Goal: Check status: Check status

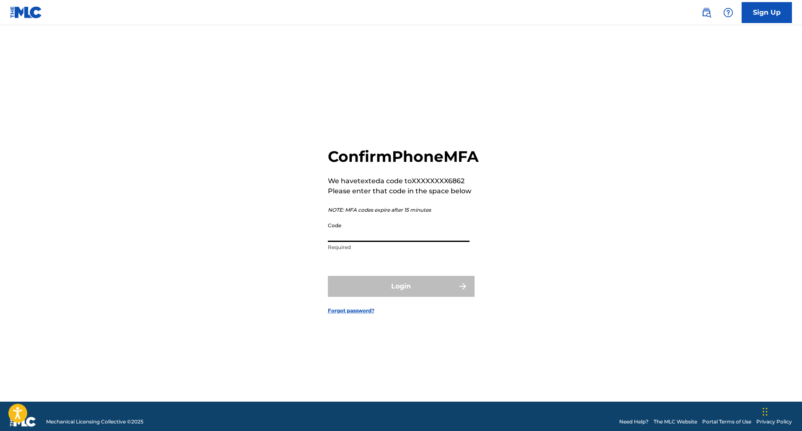
click at [345, 242] on input "Code" at bounding box center [399, 230] width 142 height 24
type input "335958"
click at [401, 296] on button "Login" at bounding box center [401, 286] width 147 height 21
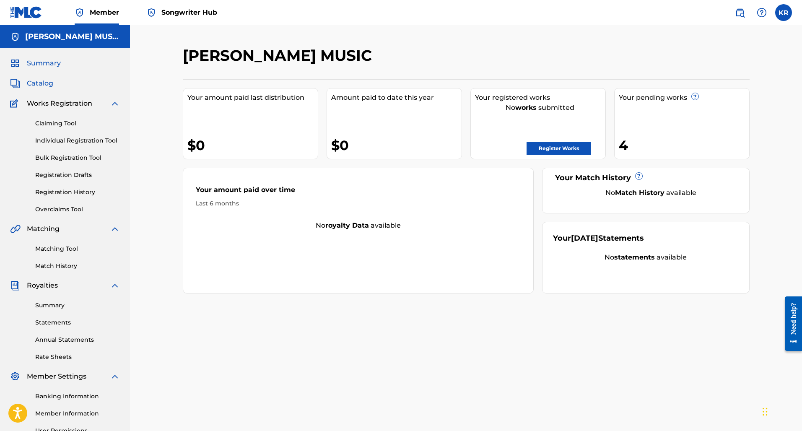
click at [46, 85] on span "Catalog" at bounding box center [40, 83] width 26 height 10
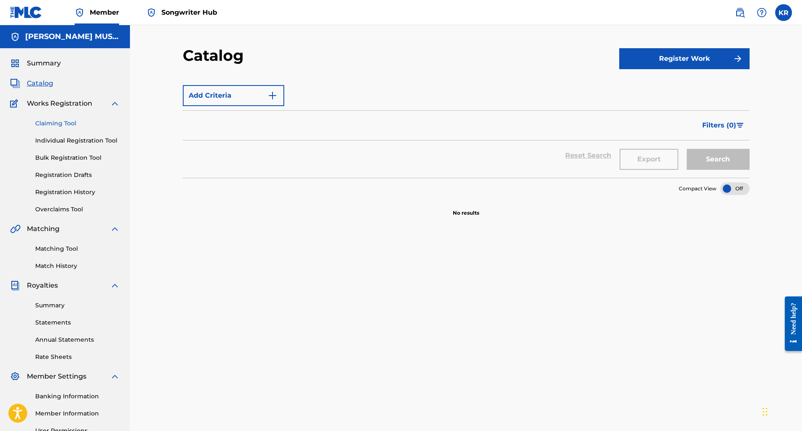
click at [53, 125] on link "Claiming Tool" at bounding box center [77, 123] width 85 height 9
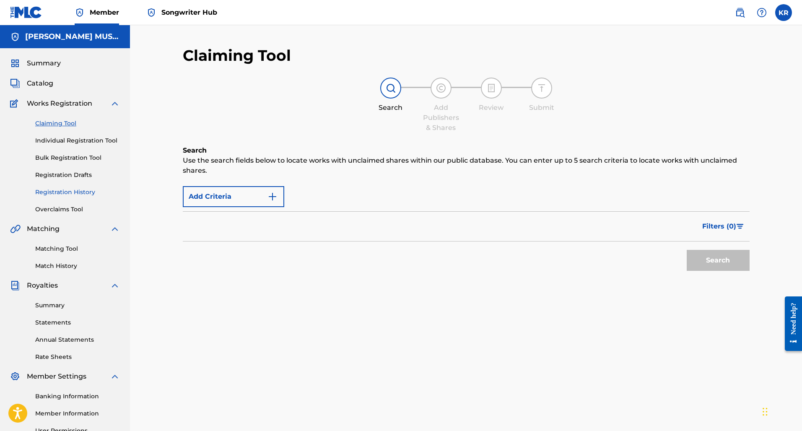
click at [68, 188] on link "Registration History" at bounding box center [77, 192] width 85 height 9
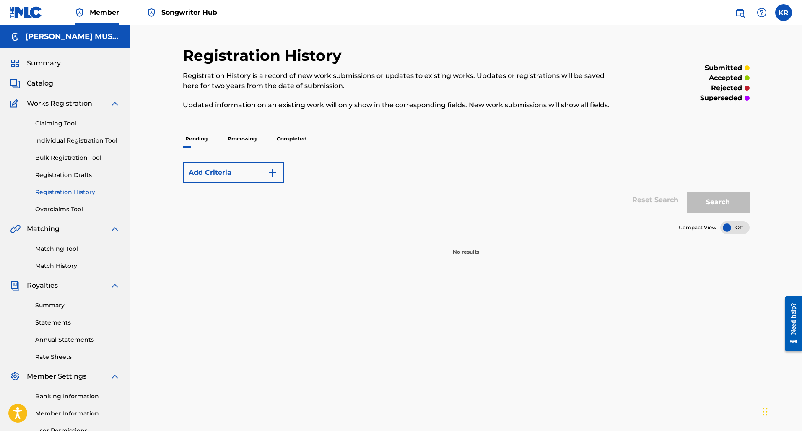
scroll to position [53, 0]
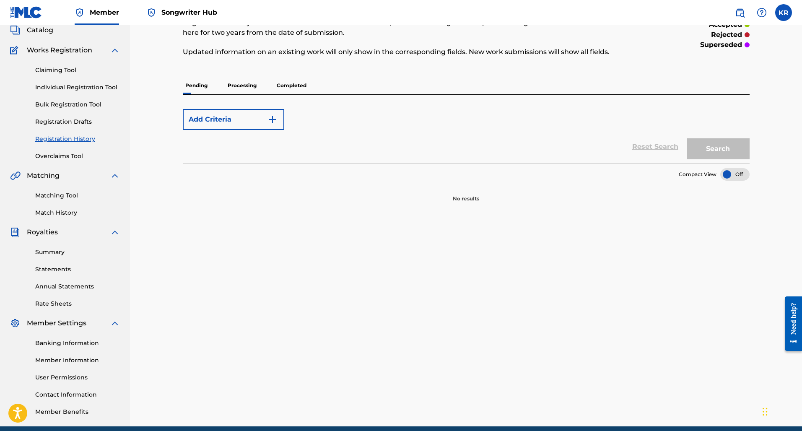
click at [248, 82] on p "Processing" at bounding box center [242, 86] width 34 height 18
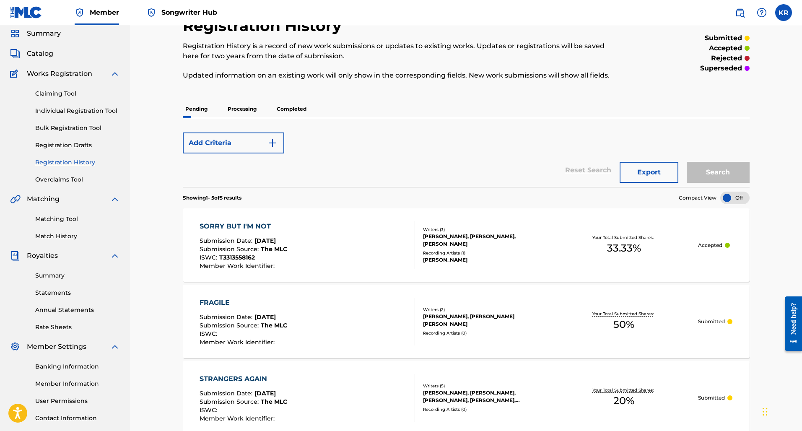
scroll to position [279, 0]
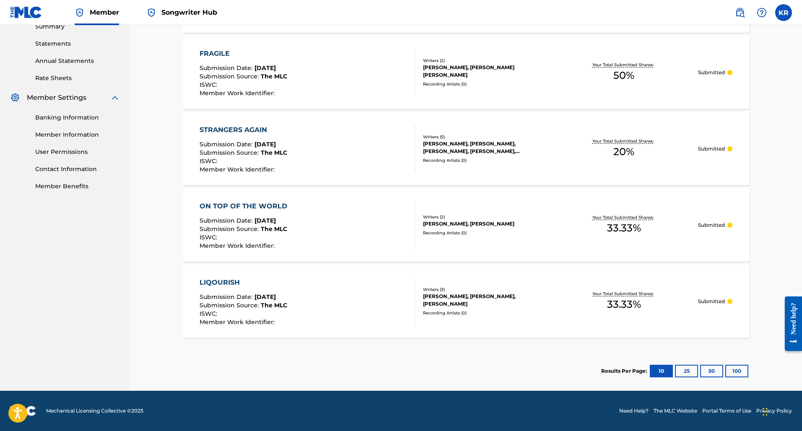
click at [369, 312] on div "LIQOURISH Submission Date : [DATE] Submission Source : The MLC ISWC : Member Wo…" at bounding box center [307, 302] width 215 height 48
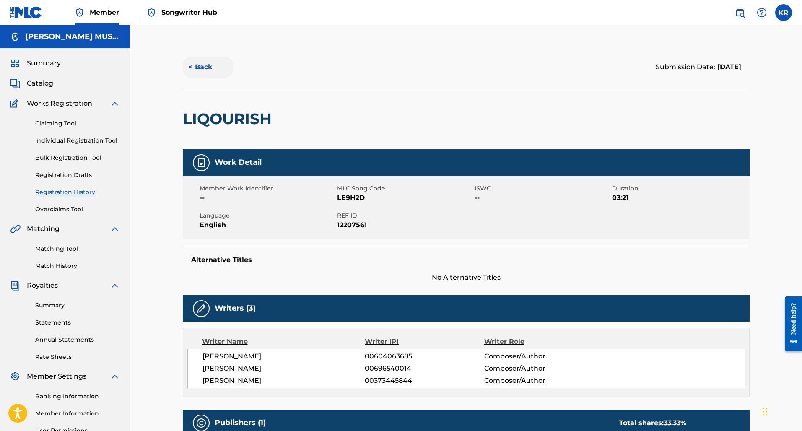
click at [190, 64] on button "< Back" at bounding box center [208, 67] width 50 height 21
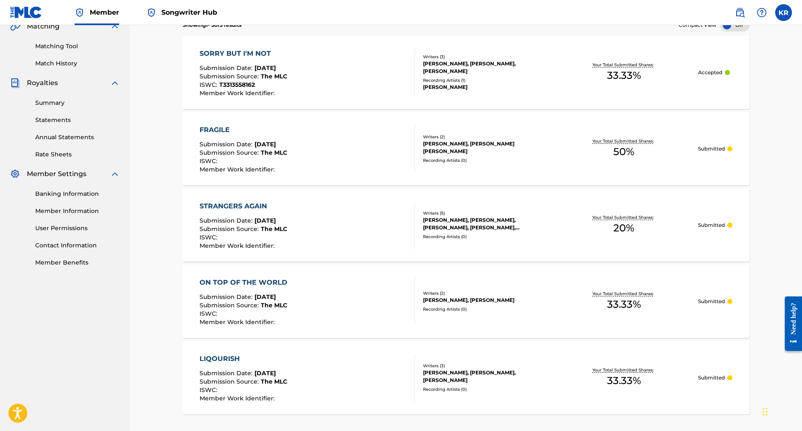
scroll to position [52, 0]
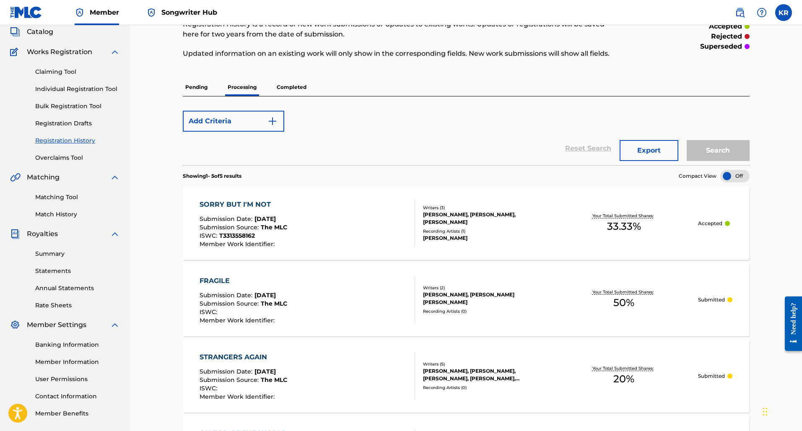
click at [293, 89] on p "Completed" at bounding box center [291, 87] width 35 height 18
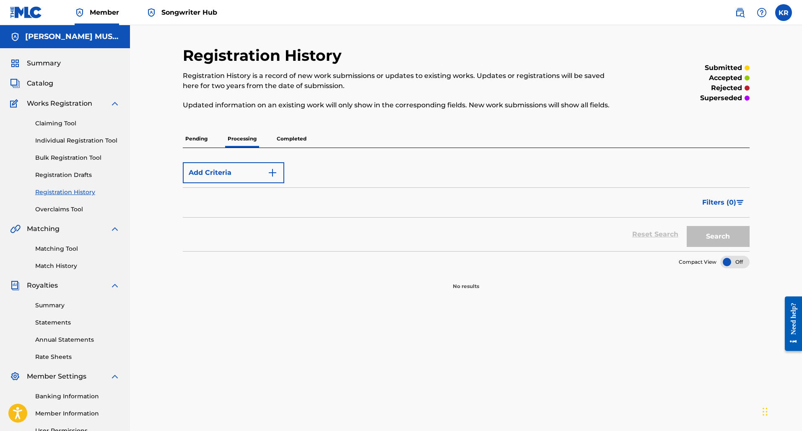
click at [202, 144] on p "Pending" at bounding box center [196, 139] width 27 height 18
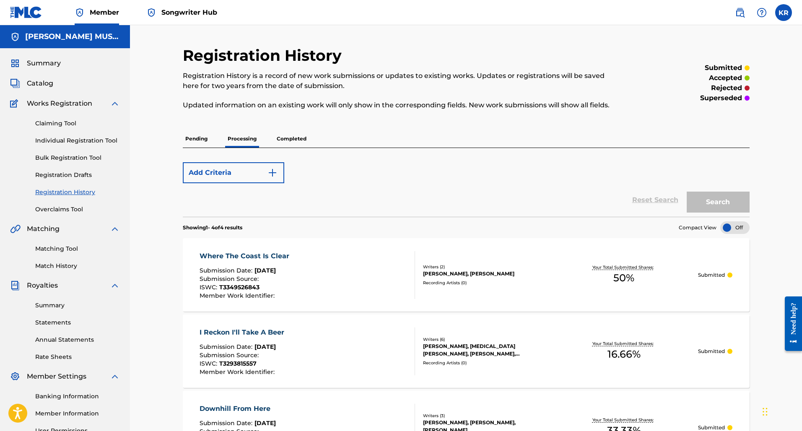
click at [191, 140] on p "Pending" at bounding box center [196, 139] width 27 height 18
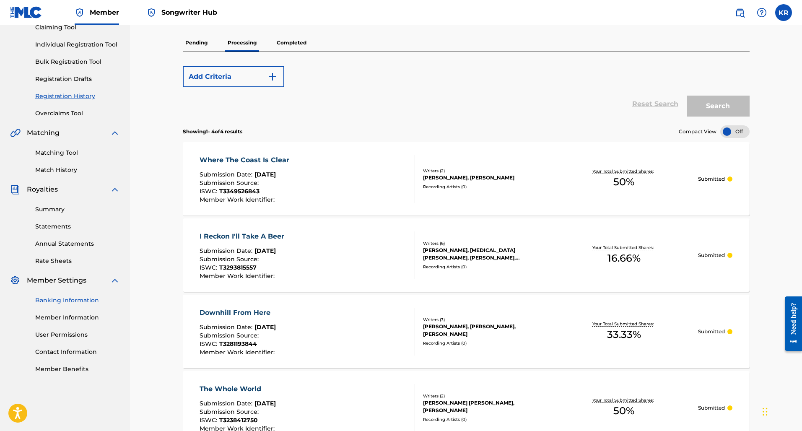
click at [73, 298] on link "Banking Information" at bounding box center [77, 300] width 85 height 9
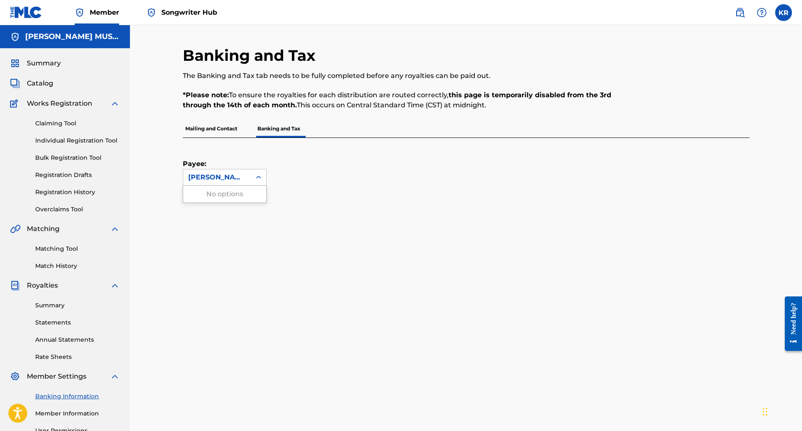
click at [236, 169] on div "[PERSON_NAME] MUSIC" at bounding box center [217, 177] width 68 height 16
click at [361, 212] on div "Payee: Use Up and Down to choose options, press Enter to select the currently f…" at bounding box center [466, 405] width 567 height 534
click at [214, 127] on p "Mailing and Contact" at bounding box center [211, 129] width 57 height 18
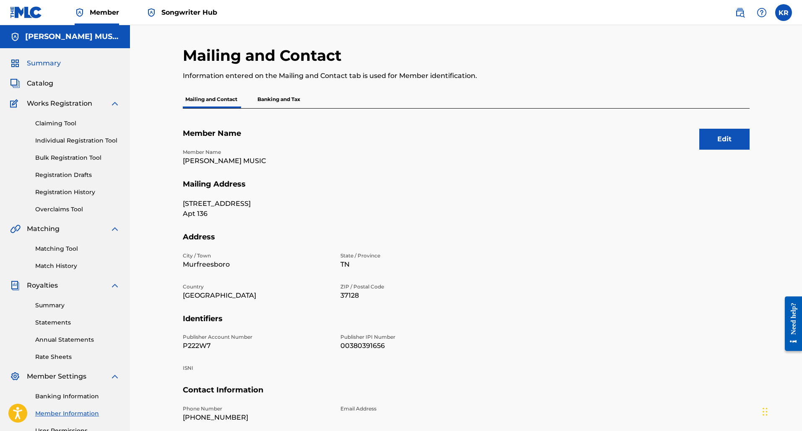
click at [51, 63] on span "Summary" at bounding box center [44, 63] width 34 height 10
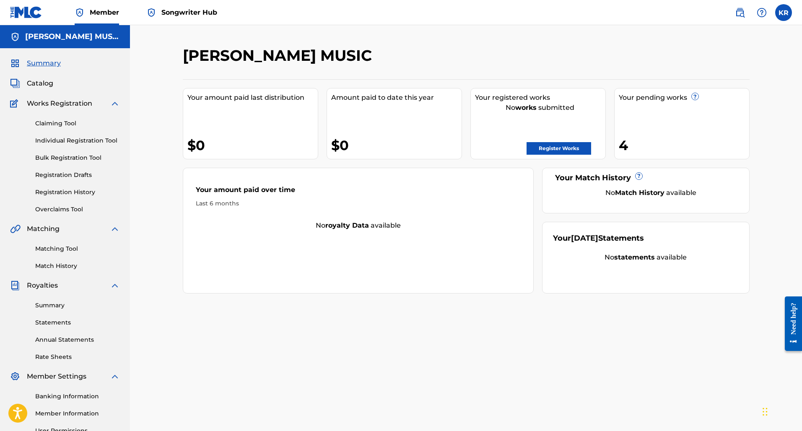
click at [153, 8] on img at bounding box center [151, 13] width 10 height 10
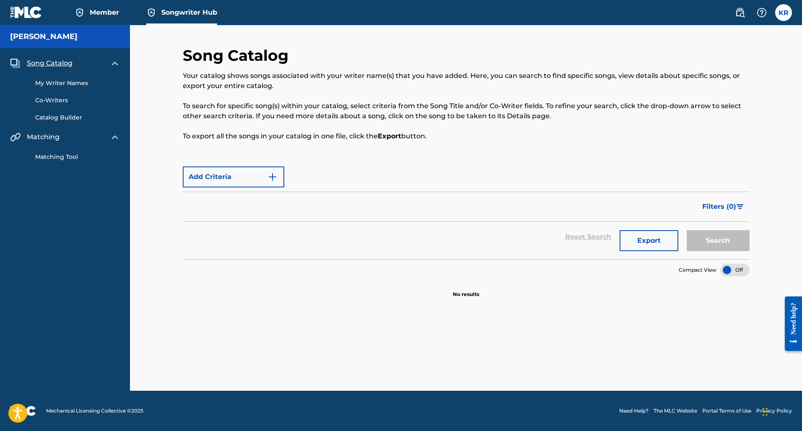
click at [66, 86] on link "My Writer Names" at bounding box center [77, 83] width 85 height 9
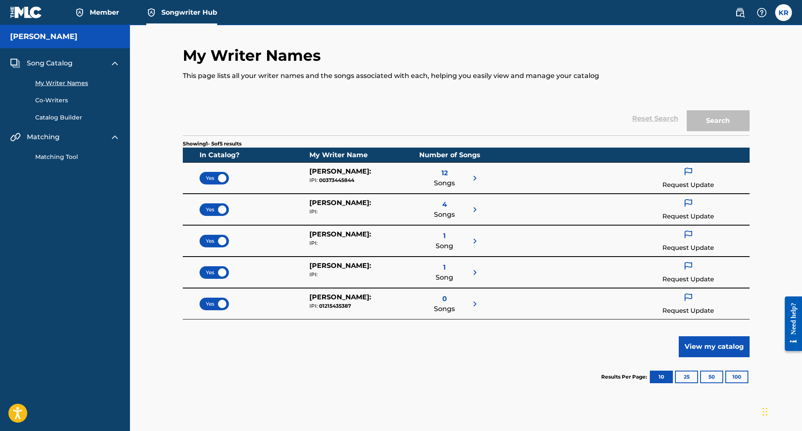
click at [61, 119] on link "Catalog Builder" at bounding box center [77, 117] width 85 height 9
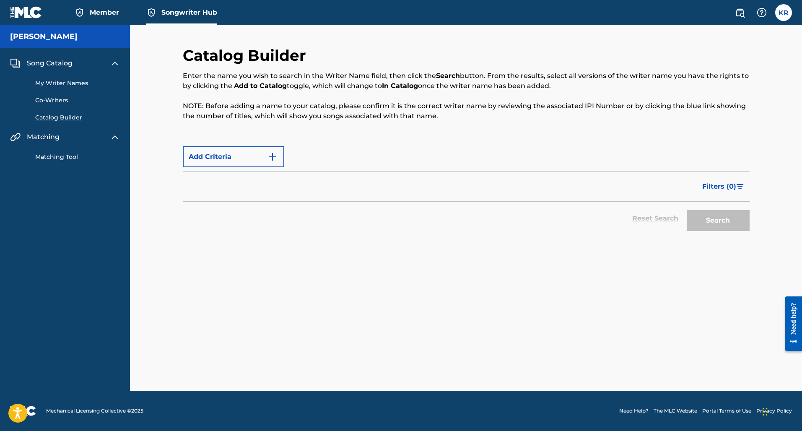
click at [50, 64] on span "Song Catalog" at bounding box center [50, 63] width 46 height 10
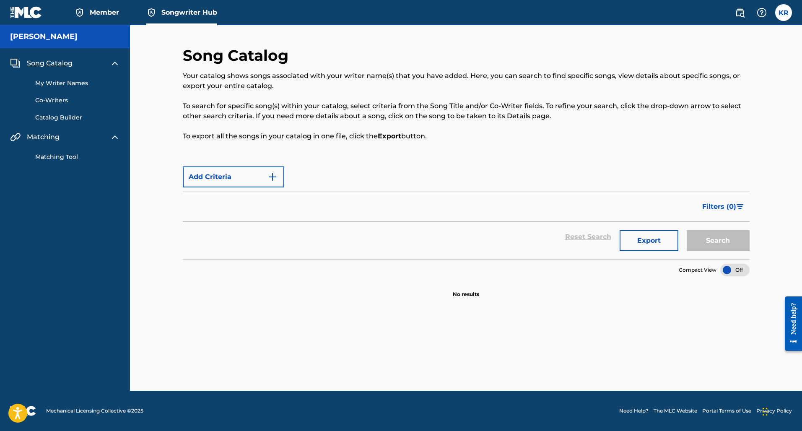
click at [98, 16] on span "Member" at bounding box center [104, 13] width 29 height 10
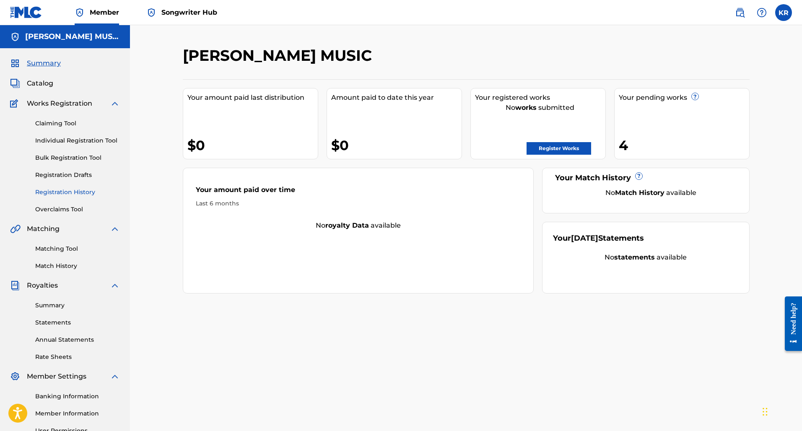
click at [67, 196] on link "Registration History" at bounding box center [77, 192] width 85 height 9
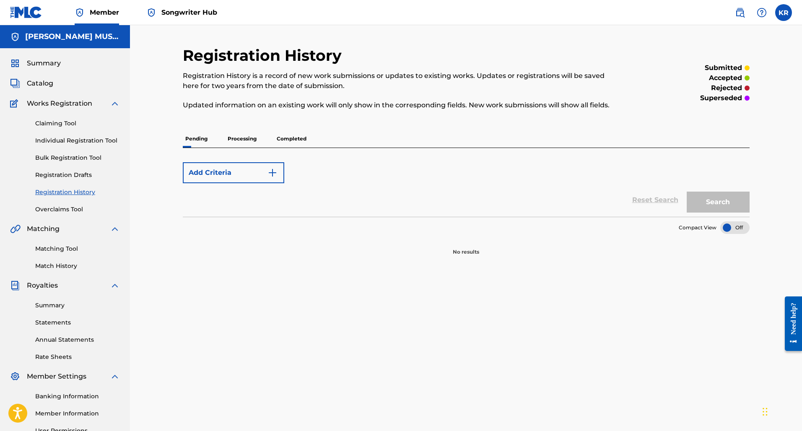
click at [282, 133] on p "Completed" at bounding box center [291, 139] width 35 height 18
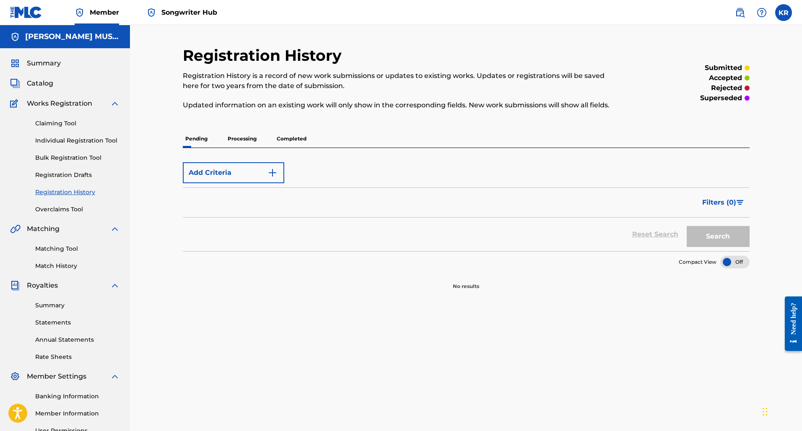
click at [282, 135] on p "Completed" at bounding box center [291, 139] width 35 height 18
click at [284, 137] on p "Completed" at bounding box center [291, 139] width 35 height 18
click at [286, 138] on p "Completed" at bounding box center [291, 139] width 35 height 18
click at [288, 139] on p "Completed" at bounding box center [291, 139] width 35 height 18
click at [256, 140] on p "Processing" at bounding box center [242, 139] width 34 height 18
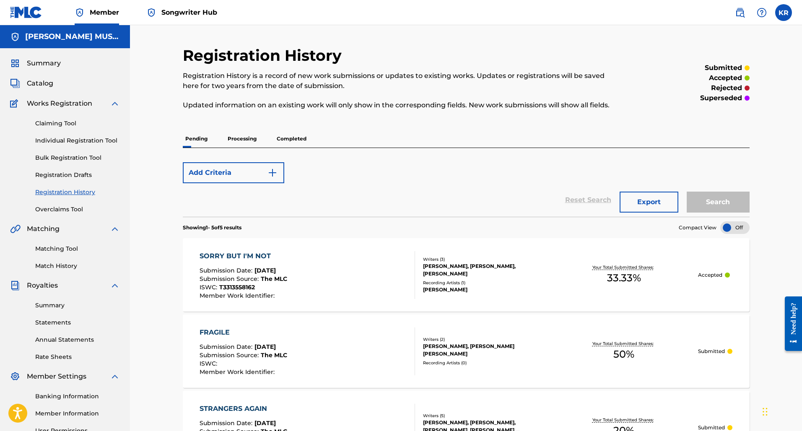
click at [278, 141] on p "Completed" at bounding box center [291, 139] width 35 height 18
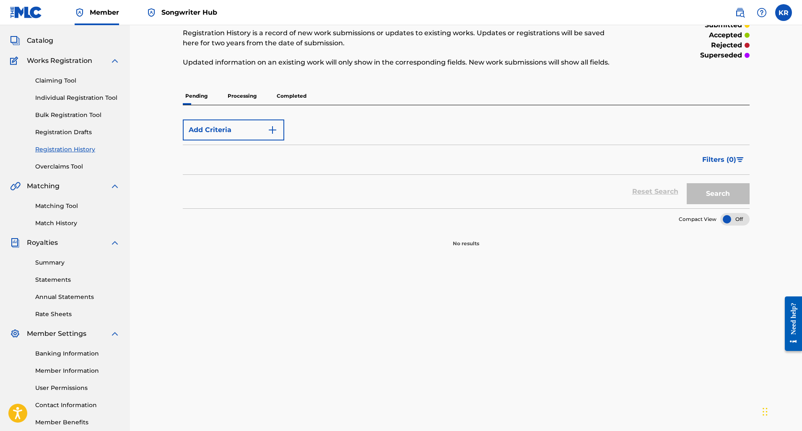
scroll to position [48, 0]
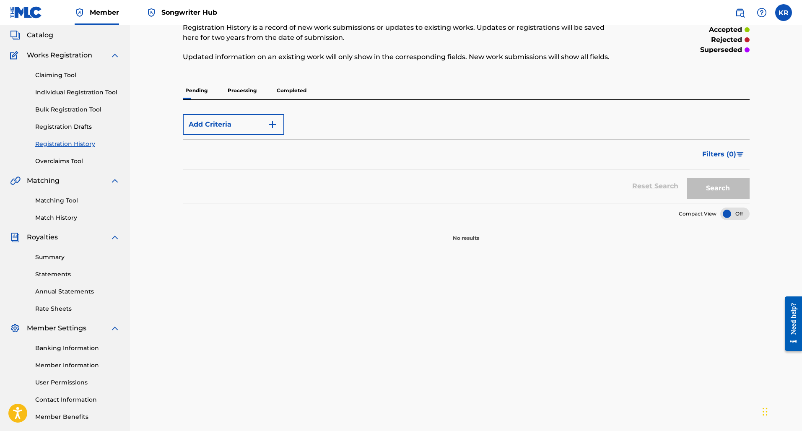
click at [299, 95] on p "Completed" at bounding box center [291, 91] width 35 height 18
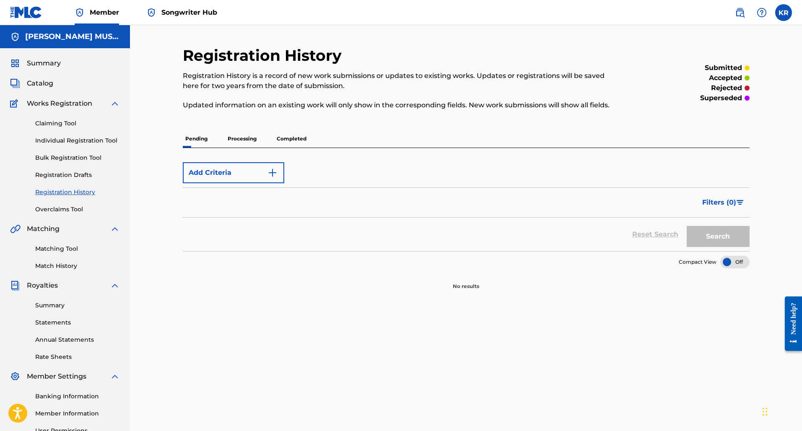
click at [237, 141] on p "Processing" at bounding box center [242, 139] width 34 height 18
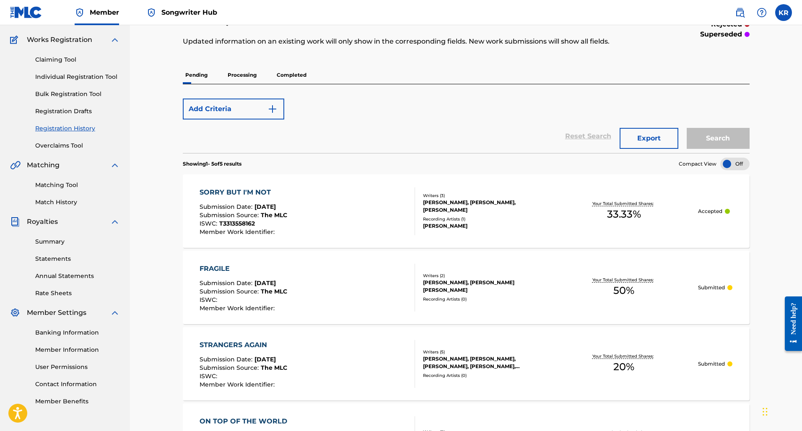
scroll to position [69, 0]
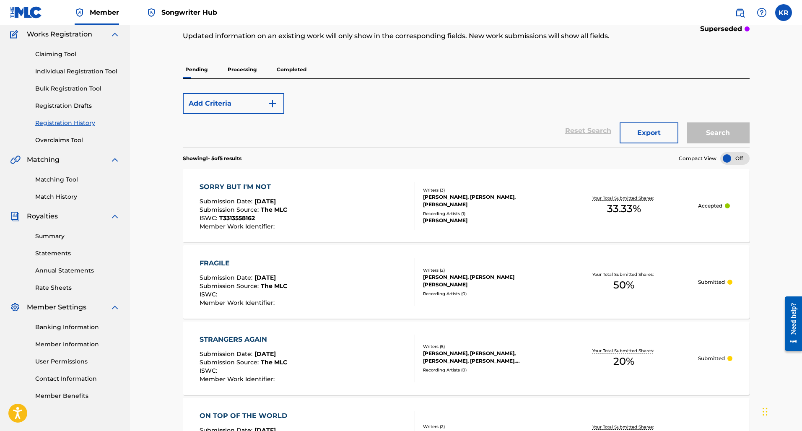
click at [305, 287] on div "FRAGILE Submission Date : [DATE] Submission Source : The MLC ISWC : Member Work…" at bounding box center [307, 282] width 215 height 48
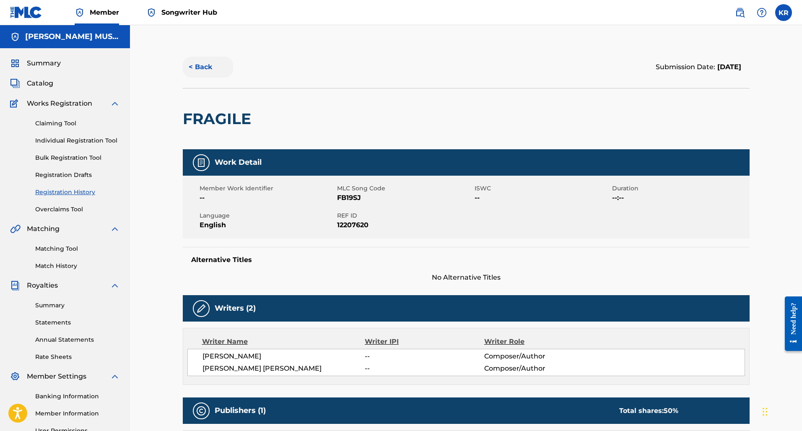
click at [207, 61] on button "< Back" at bounding box center [208, 67] width 50 height 21
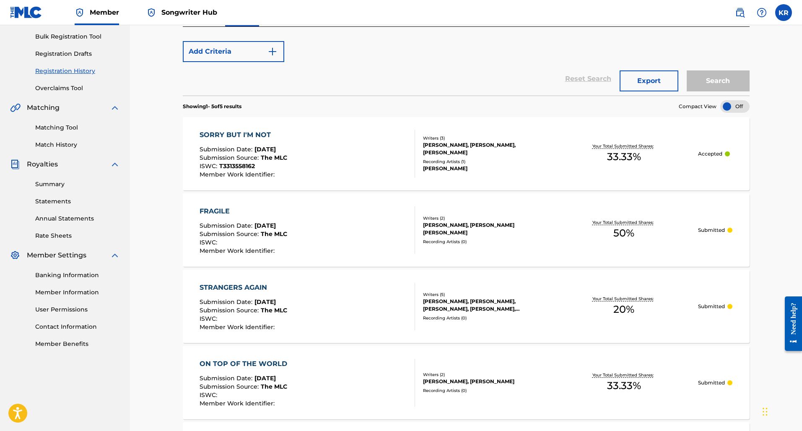
scroll to position [127, 0]
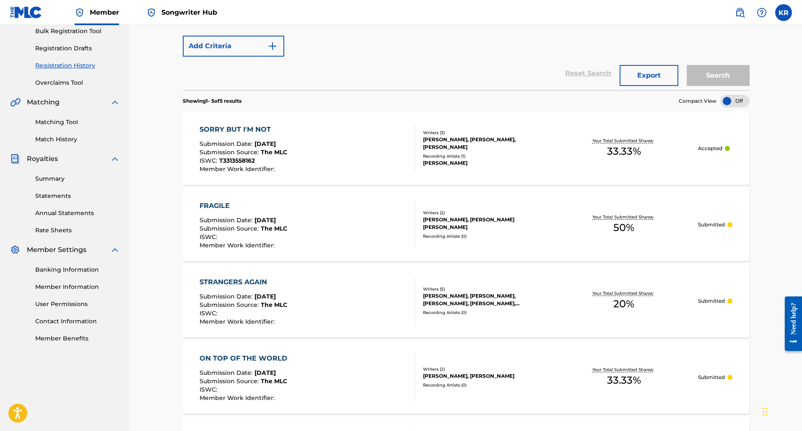
click at [343, 282] on div "STRANGERS AGAIN Submission Date : [DATE] Submission Source : The MLC ISWC : Mem…" at bounding box center [307, 301] width 215 height 48
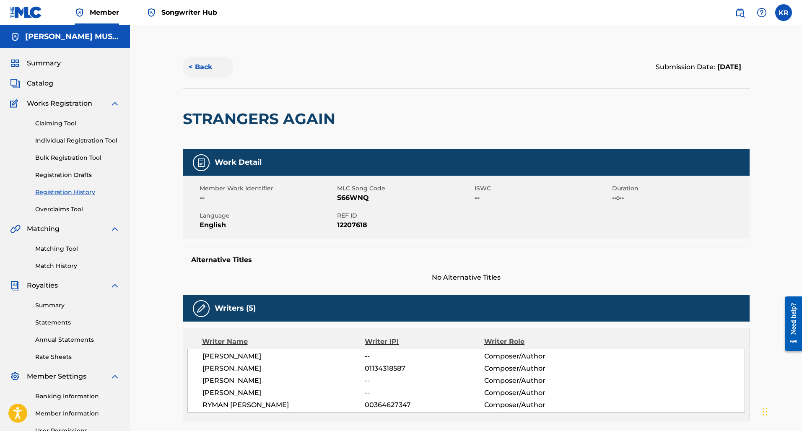
click at [201, 69] on button "< Back" at bounding box center [208, 67] width 50 height 21
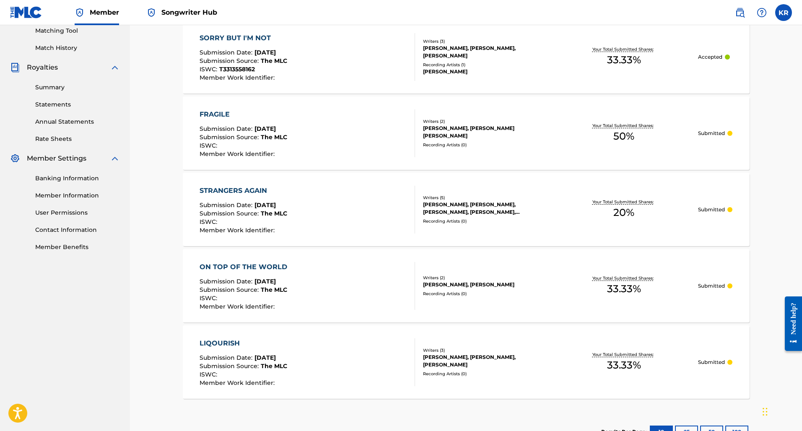
scroll to position [261, 0]
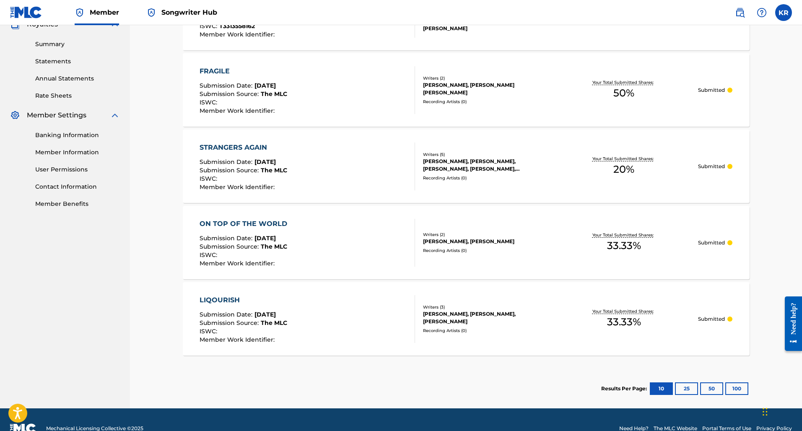
click at [361, 255] on div "ON TOP OF THE WORLD Submission Date : [DATE] Submission Source : The MLC ISWC :…" at bounding box center [307, 243] width 215 height 48
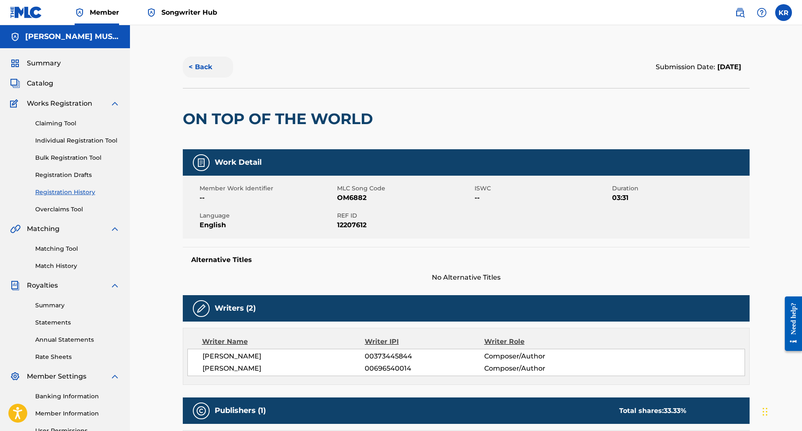
click at [196, 66] on button "< Back" at bounding box center [208, 67] width 50 height 21
